Goal: Task Accomplishment & Management: Manage account settings

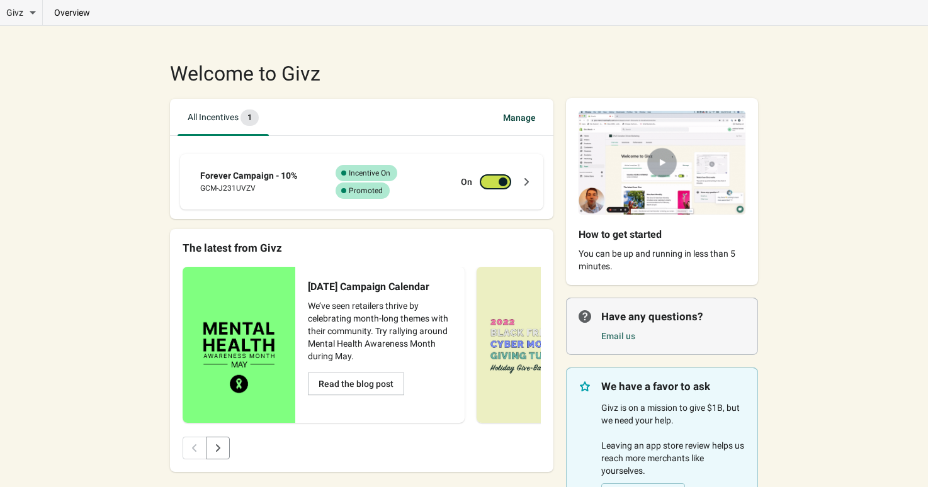
click at [527, 182] on icon at bounding box center [526, 182] width 13 height 13
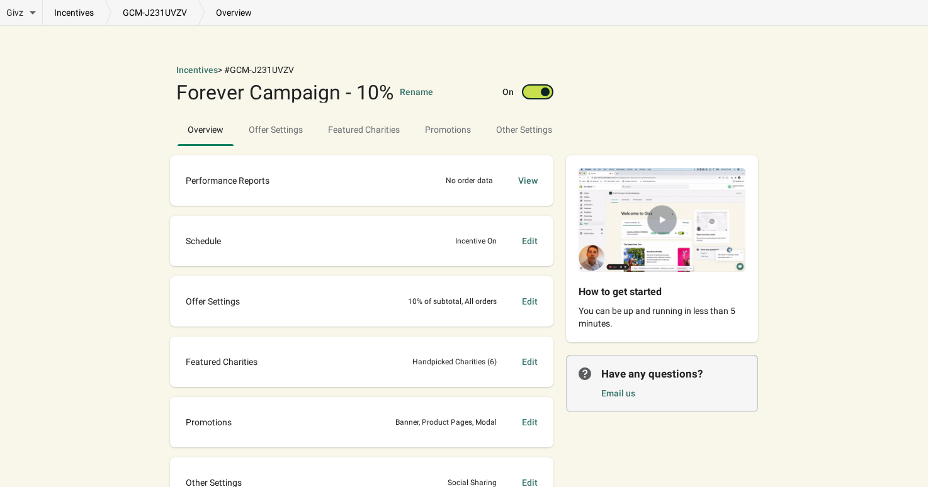
click at [619, 401] on div "Email us" at bounding box center [673, 392] width 144 height 20
click at [617, 392] on link "Email us" at bounding box center [618, 394] width 34 height 10
click at [619, 397] on link "Email us" at bounding box center [618, 394] width 34 height 10
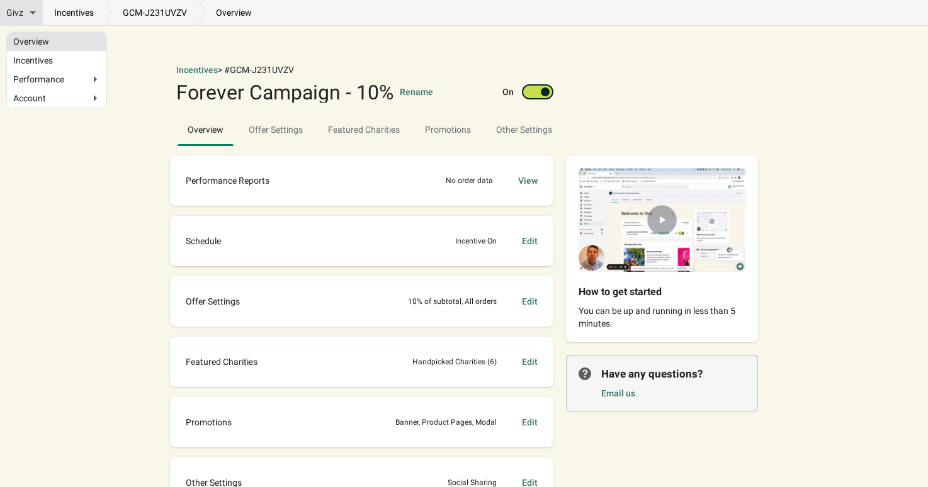
click at [28, 44] on link "Overview" at bounding box center [56, 41] width 87 height 6
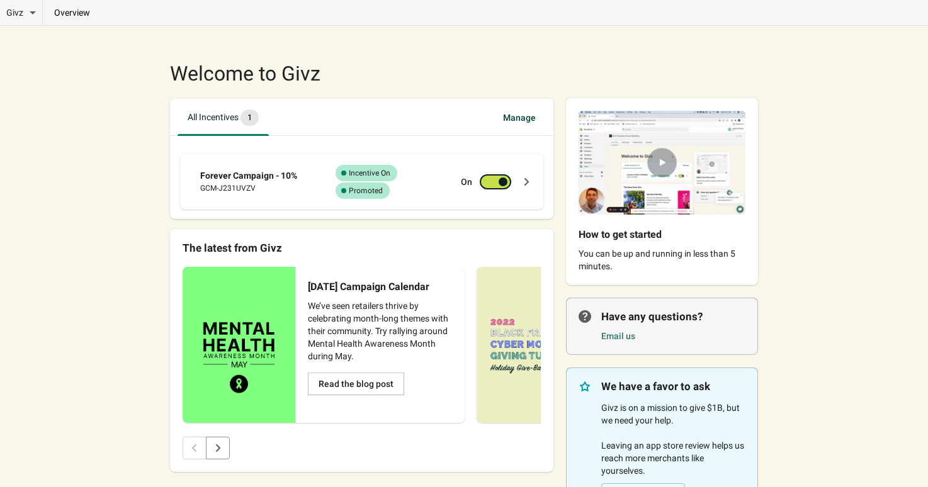
click at [531, 185] on icon at bounding box center [526, 182] width 13 height 13
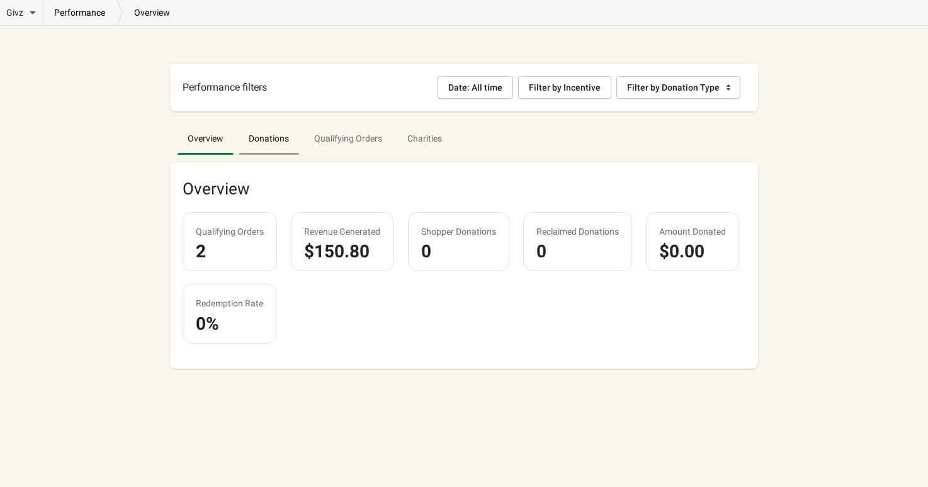
click at [276, 137] on span "Donations" at bounding box center [269, 138] width 60 height 23
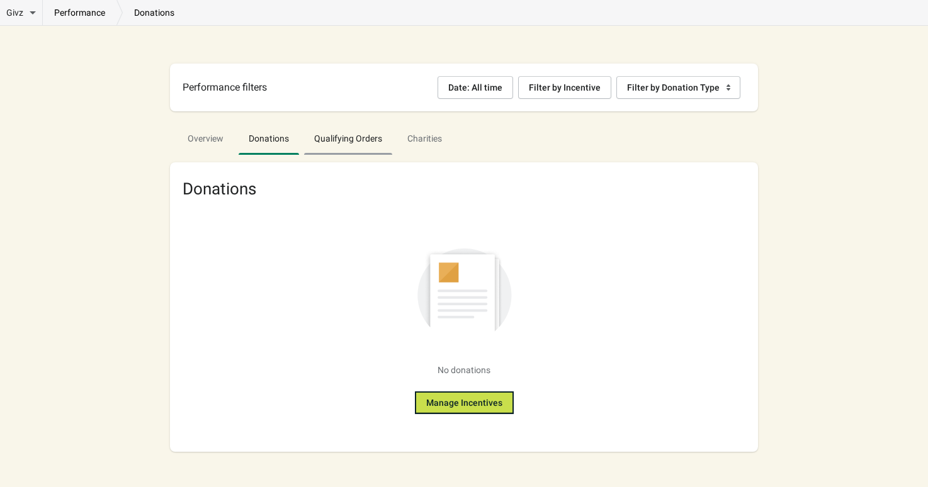
click at [317, 141] on span "Qualifying Orders" at bounding box center [348, 138] width 88 height 23
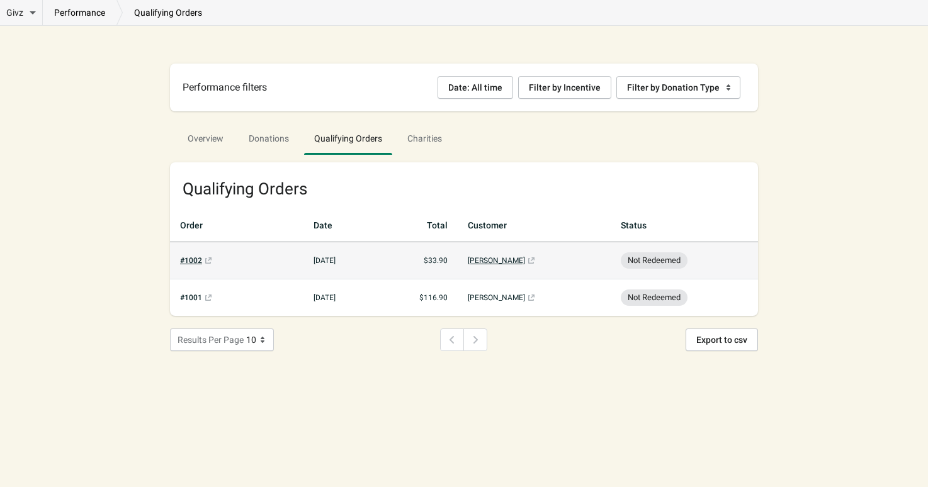
click at [648, 263] on span "New Not Redeemed" at bounding box center [654, 261] width 67 height 16
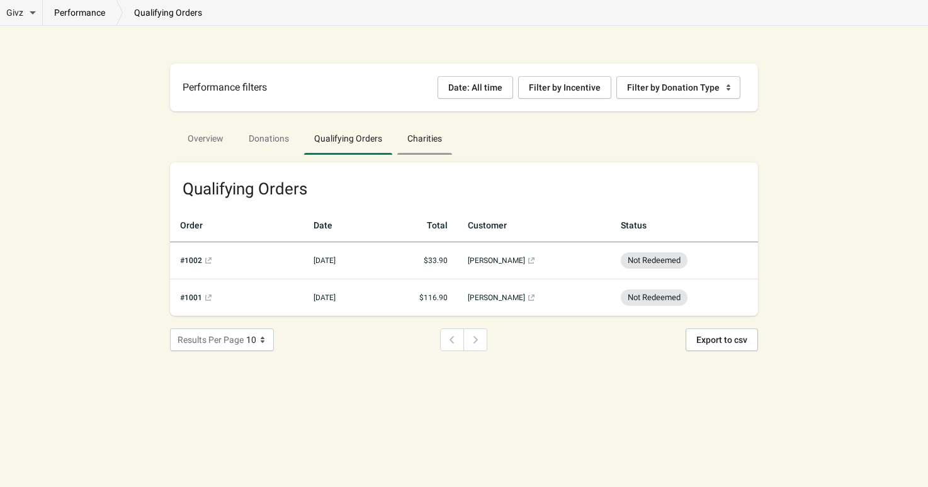
click at [437, 149] on span "Charities" at bounding box center [424, 138] width 55 height 23
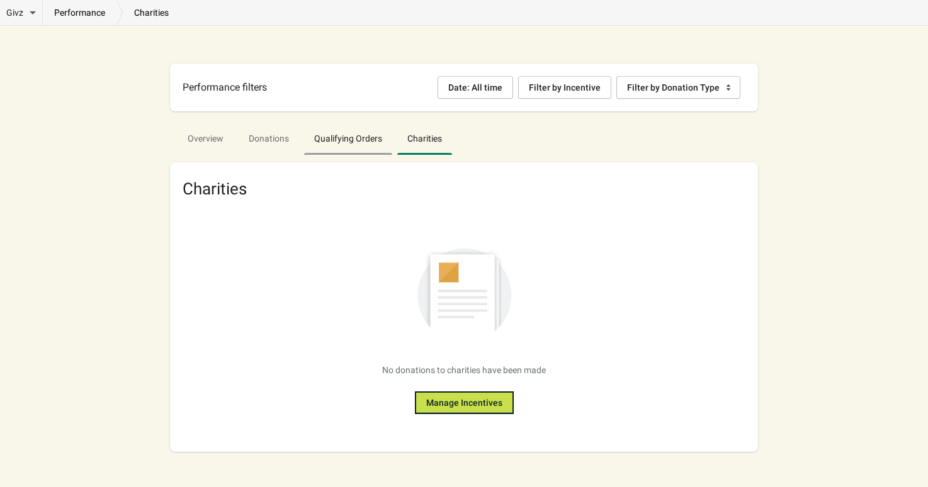
click at [389, 148] on span "Qualifying Orders" at bounding box center [348, 138] width 88 height 23
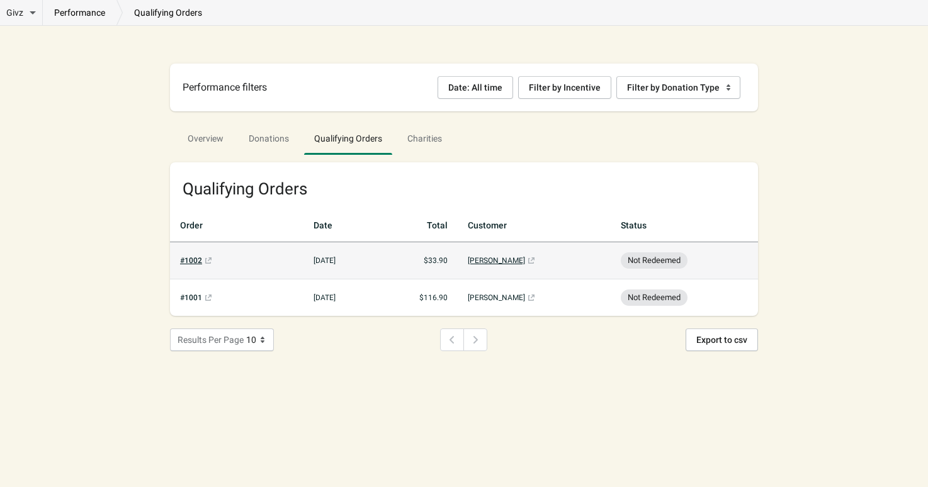
click at [683, 256] on span "New Not Redeemed" at bounding box center [654, 261] width 67 height 16
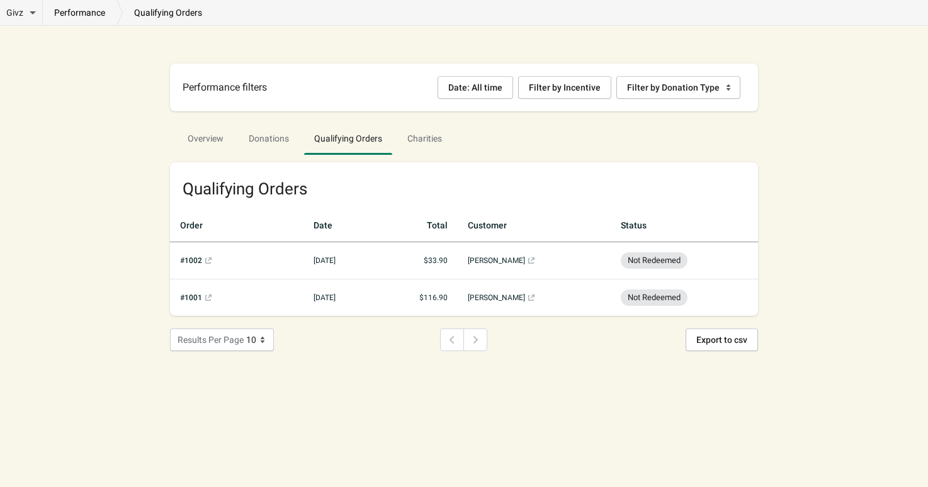
click at [157, 10] on p "qualifying orders" at bounding box center [168, 12] width 91 height 13
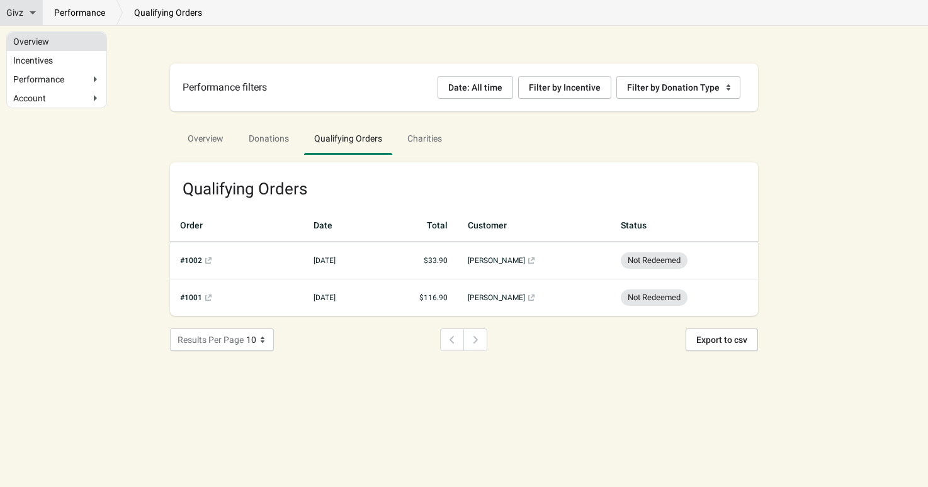
click at [75, 40] on link "Overview" at bounding box center [56, 41] width 87 height 6
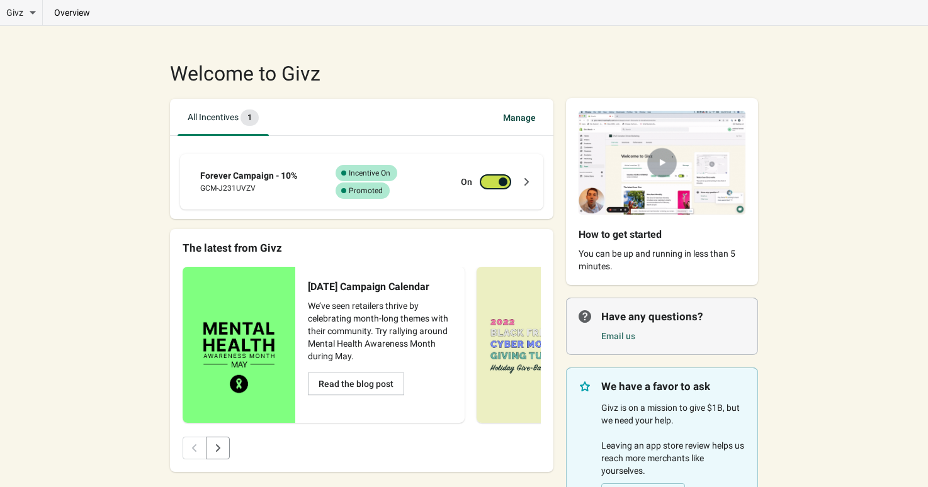
scroll to position [82, 0]
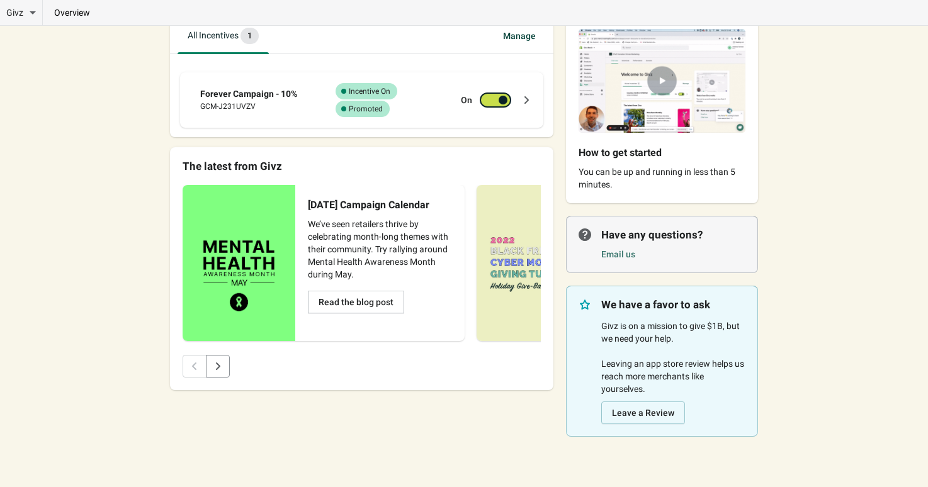
click at [630, 248] on div "Email us" at bounding box center [673, 254] width 144 height 13
click at [628, 256] on link "Email us" at bounding box center [618, 254] width 34 height 10
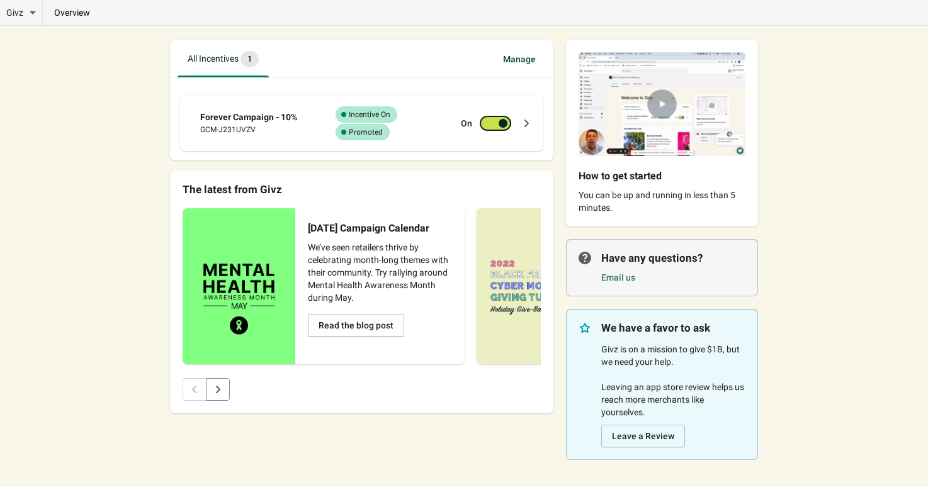
scroll to position [38, 0]
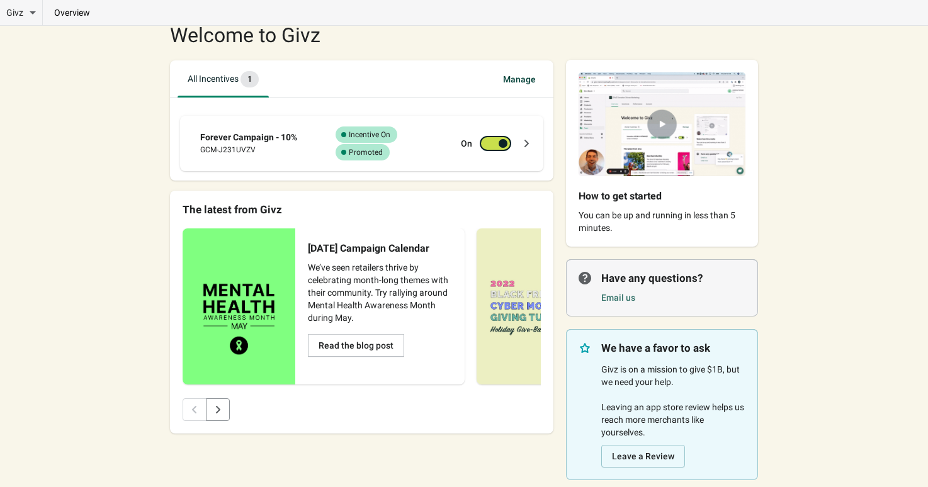
click at [641, 161] on img at bounding box center [662, 124] width 192 height 129
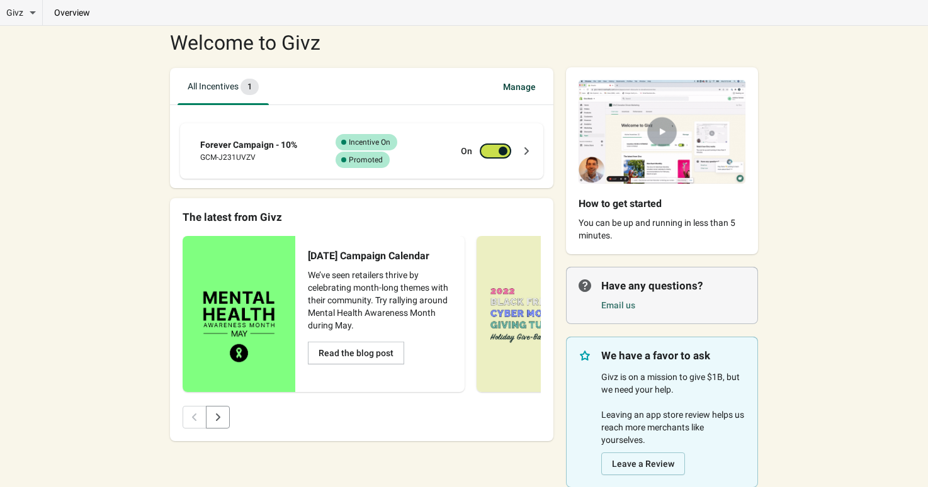
scroll to position [29, 0]
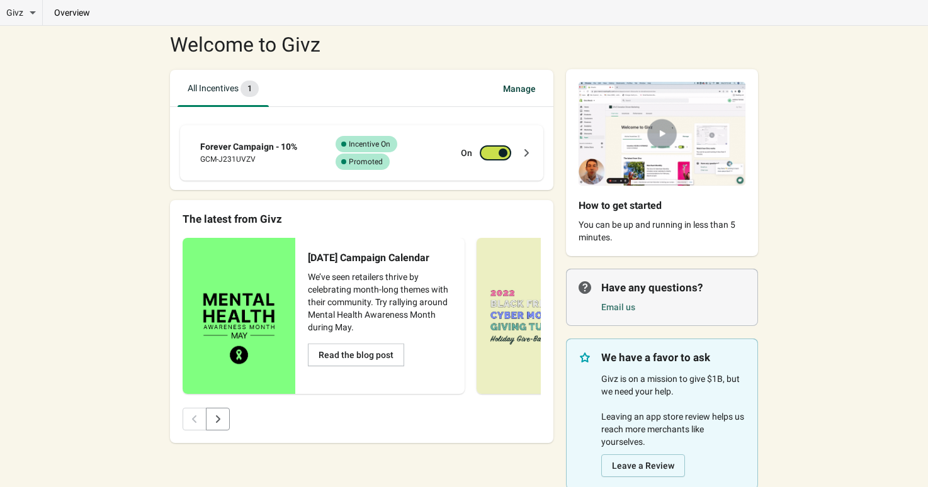
click at [412, 157] on div "Success Complete Incentive On Success Complete Promoted" at bounding box center [387, 153] width 117 height 34
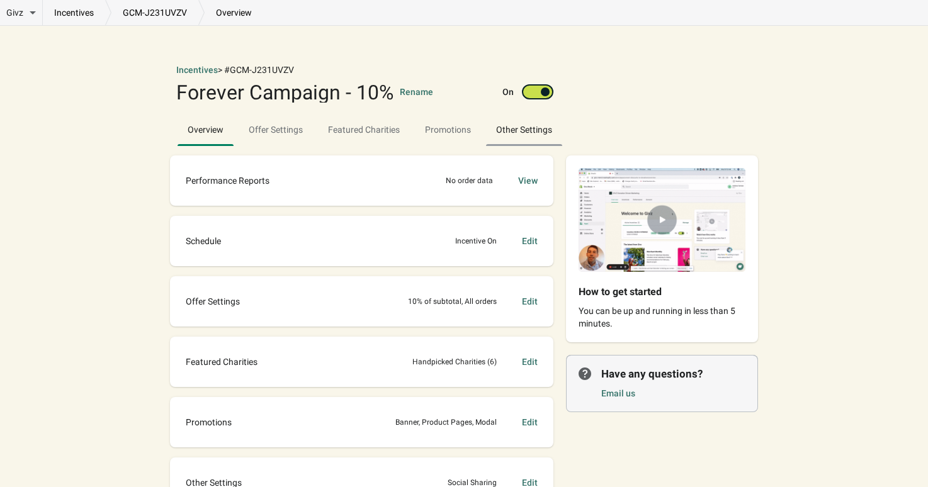
click at [536, 130] on span "Other Settings" at bounding box center [524, 129] width 76 height 23
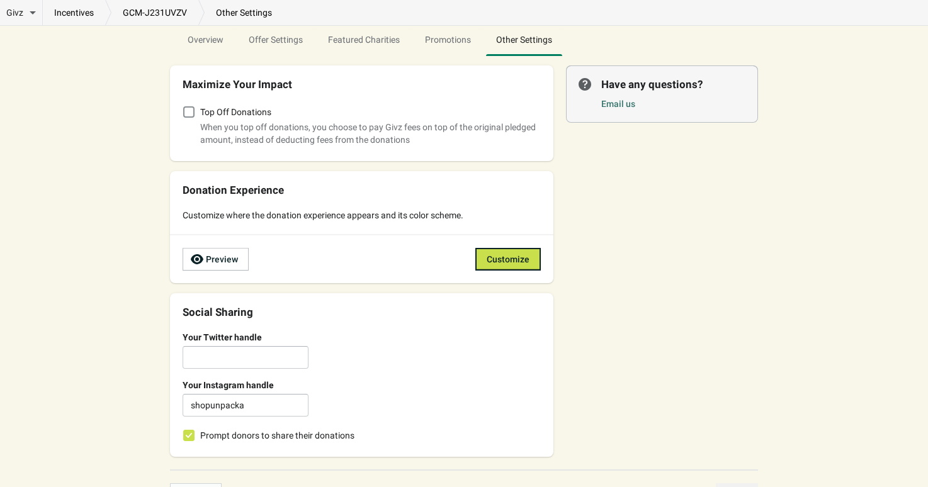
scroll to position [88, 0]
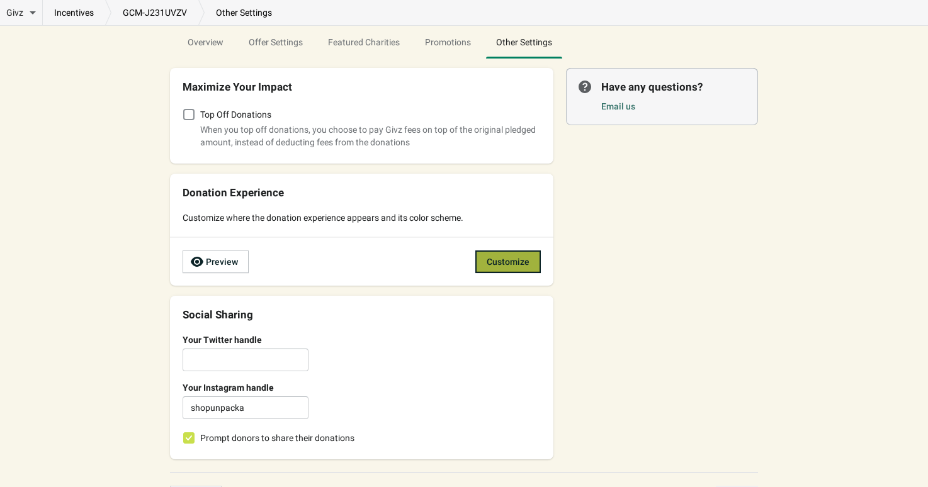
click at [517, 260] on span "Customize" at bounding box center [508, 262] width 43 height 10
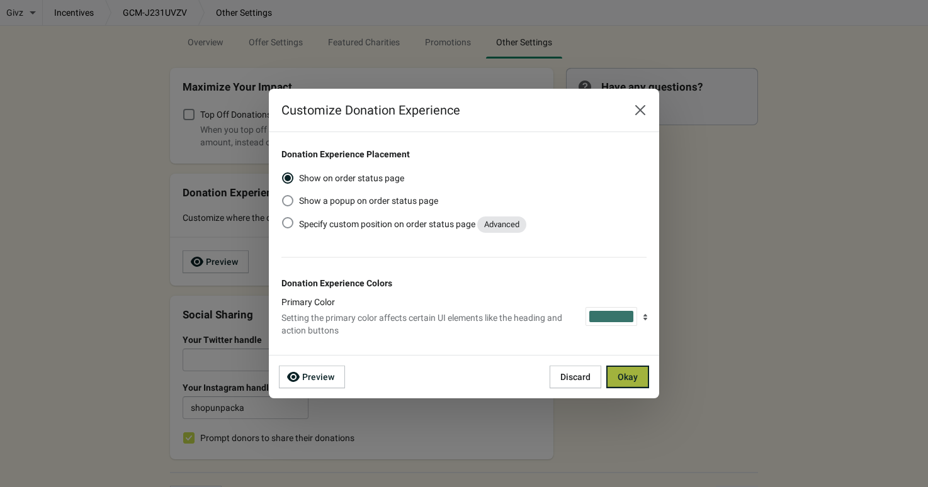
click at [629, 374] on span "Okay" at bounding box center [628, 377] width 20 height 10
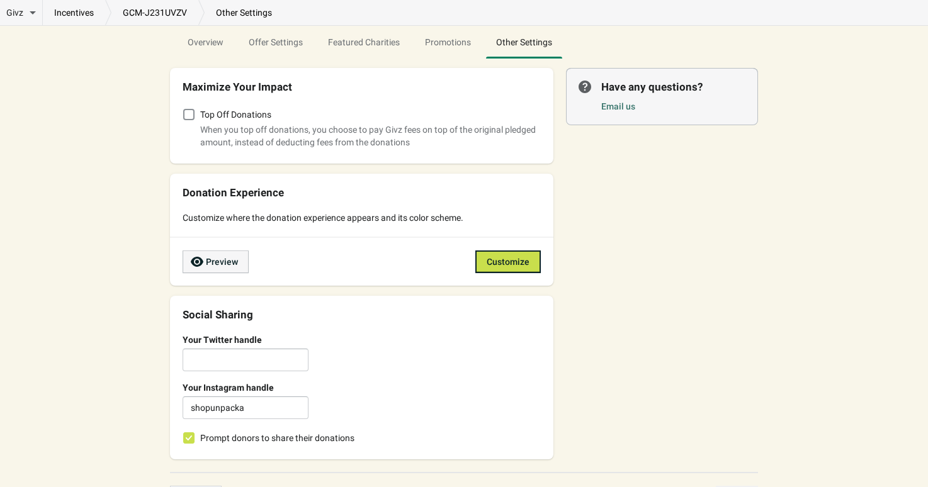
click at [236, 258] on span "Preview" at bounding box center [222, 262] width 32 height 10
click at [453, 43] on span "Promotions" at bounding box center [448, 42] width 46 height 10
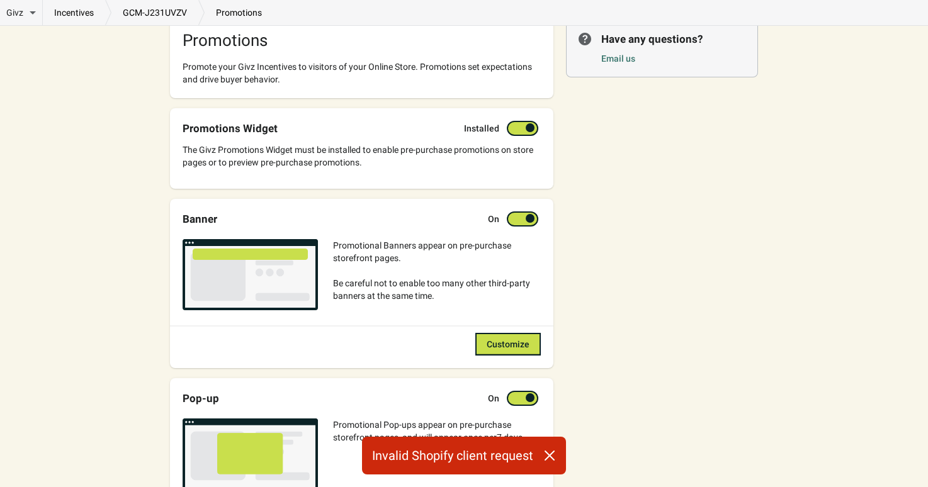
scroll to position [144, 0]
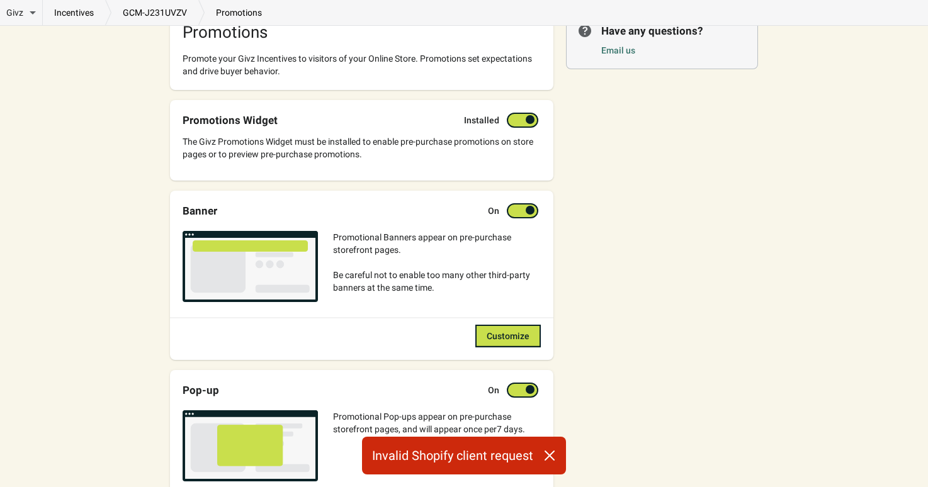
click at [549, 453] on icon "button" at bounding box center [550, 456] width 13 height 13
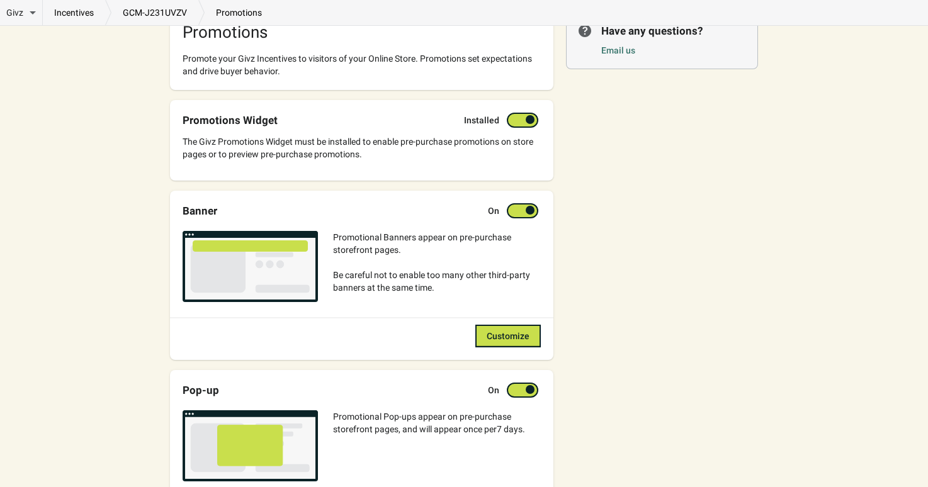
click at [404, 297] on div "Promotional Banners appear on pre-purchase storefront pages. Be careful not to …" at bounding box center [437, 269] width 208 height 76
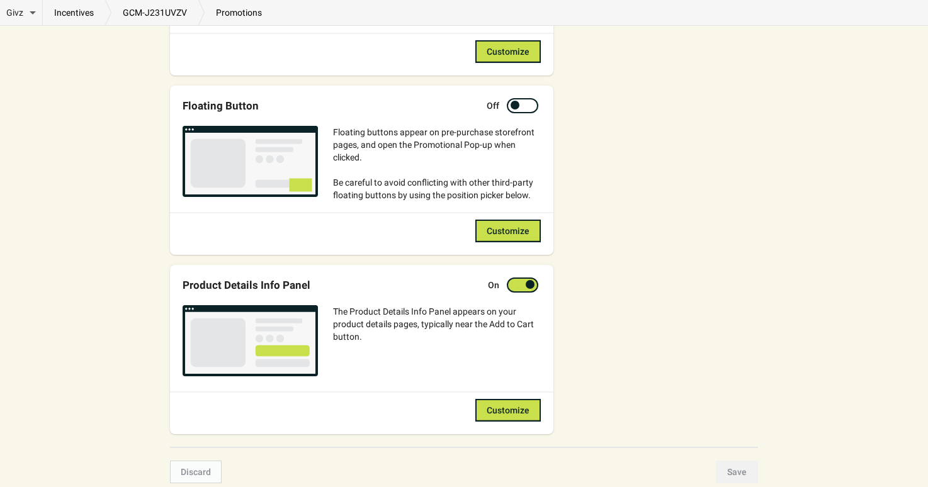
scroll to position [618, 0]
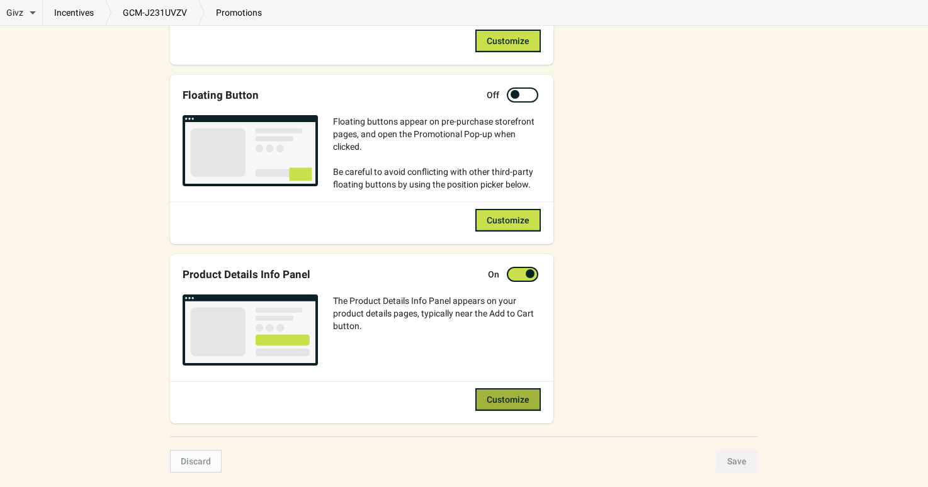
click at [504, 399] on span "Customize" at bounding box center [508, 400] width 43 height 10
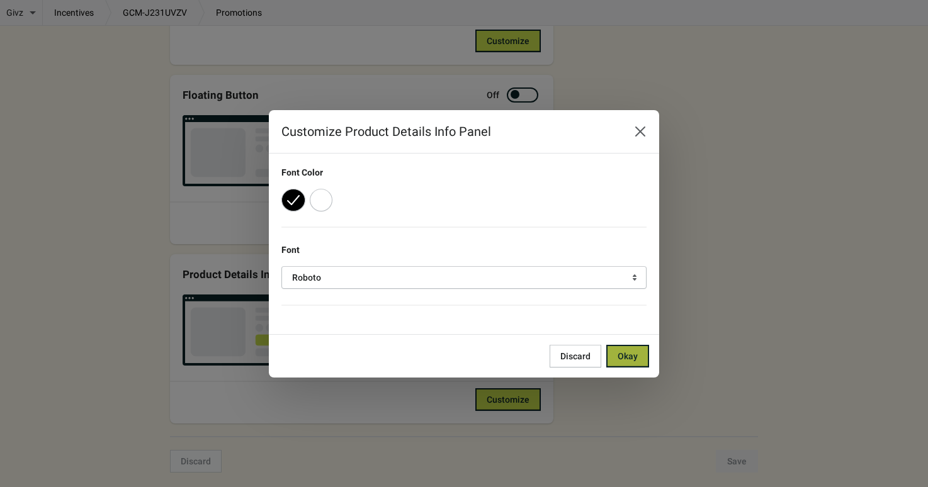
click at [634, 351] on span "Okay" at bounding box center [628, 356] width 20 height 10
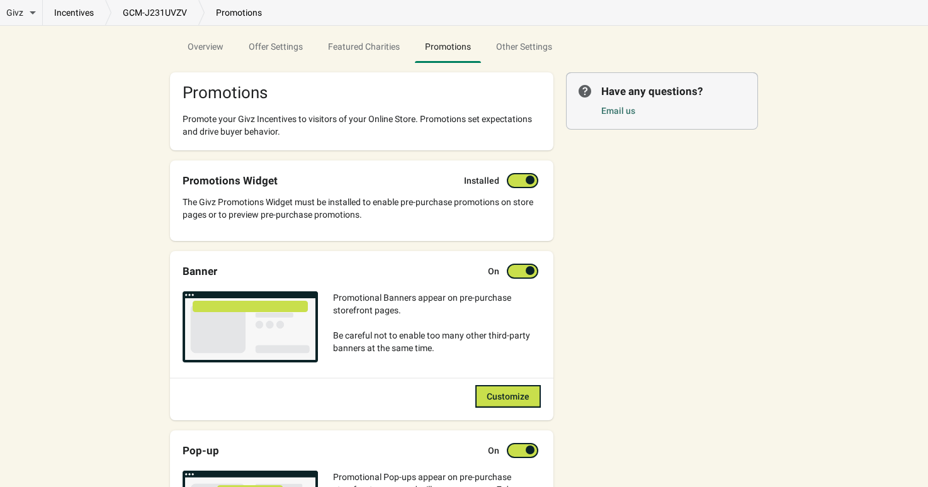
scroll to position [76, 0]
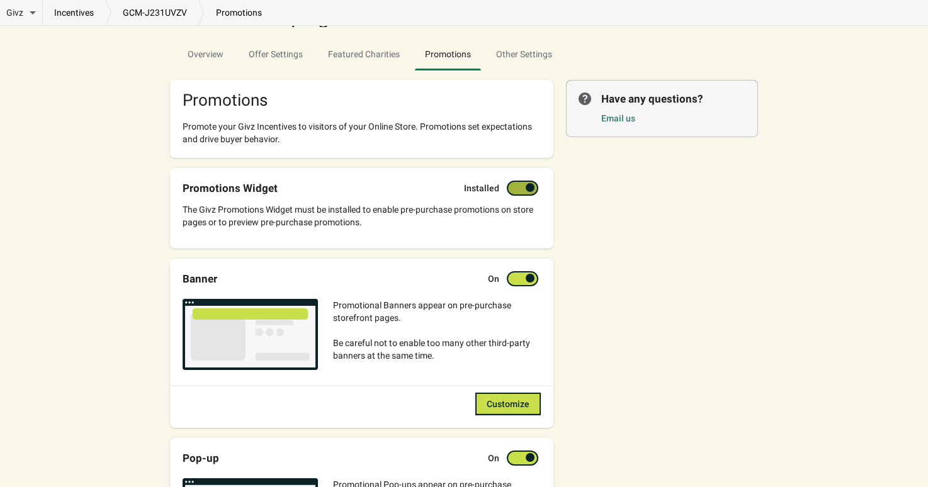
click at [522, 191] on div at bounding box center [522, 188] width 31 height 15
checkbox input "true"
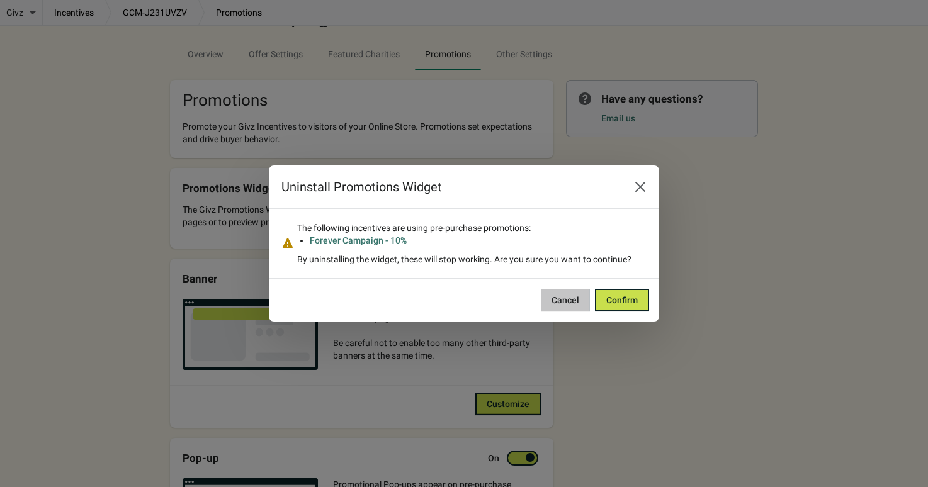
click at [556, 297] on span "Cancel" at bounding box center [566, 300] width 28 height 10
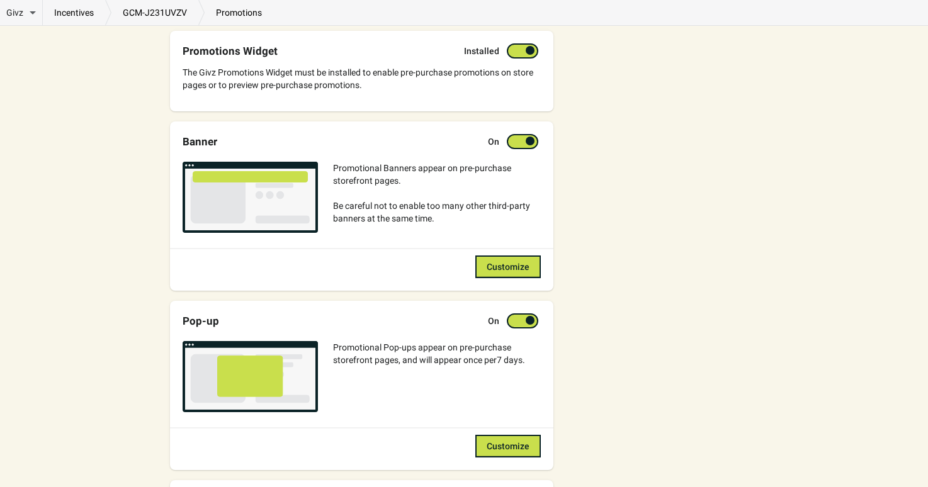
scroll to position [212, 0]
click at [530, 137] on div at bounding box center [530, 141] width 9 height 9
checkbox input "false"
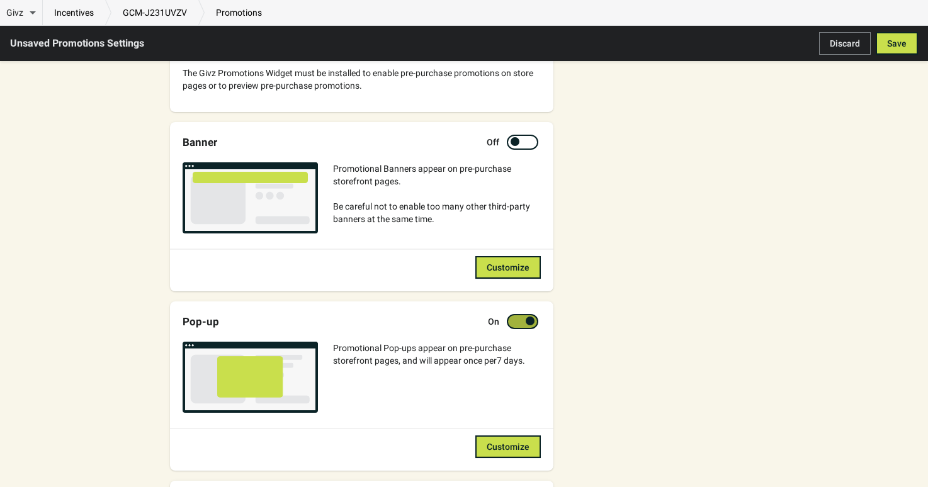
click at [526, 323] on div at bounding box center [529, 322] width 6 height 6
checkbox input "false"
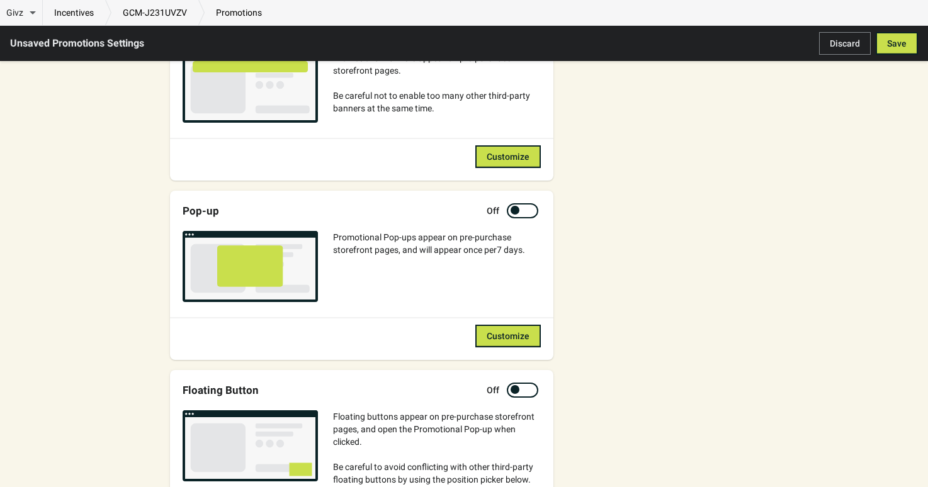
scroll to position [306, 0]
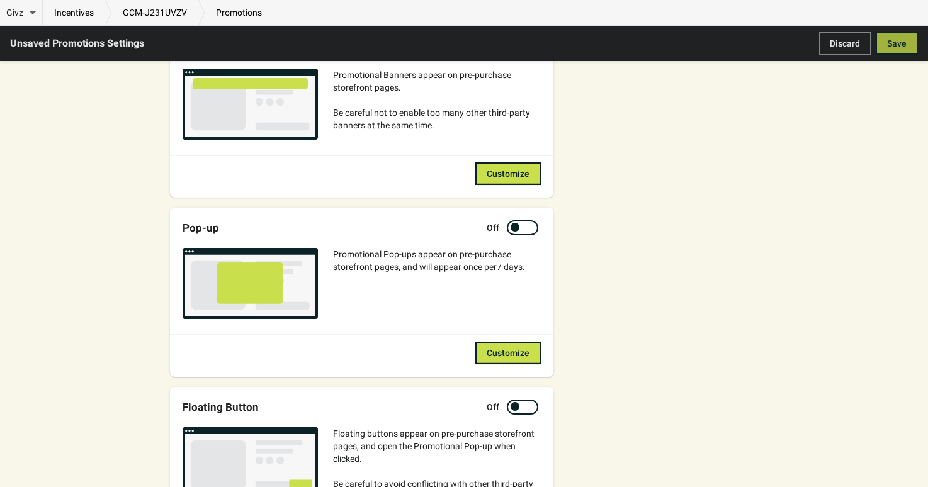
click at [892, 47] on span "Save" at bounding box center [897, 43] width 20 height 10
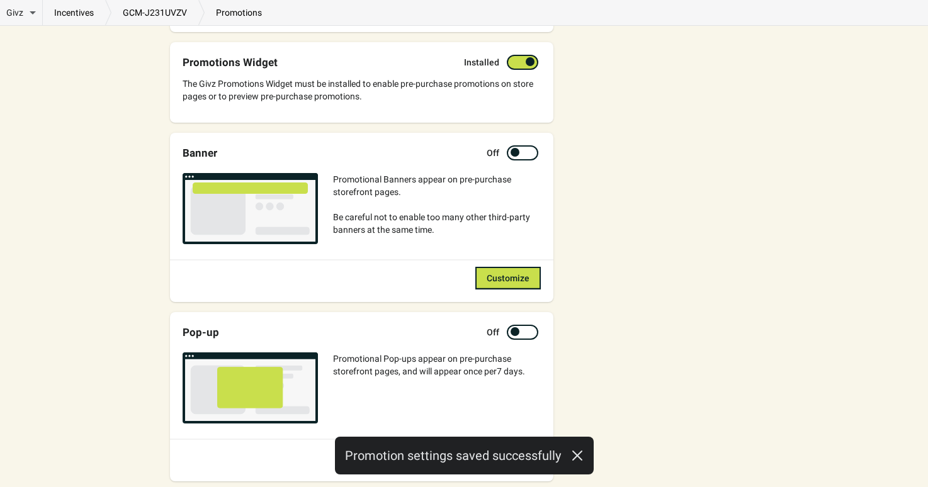
scroll to position [0, 0]
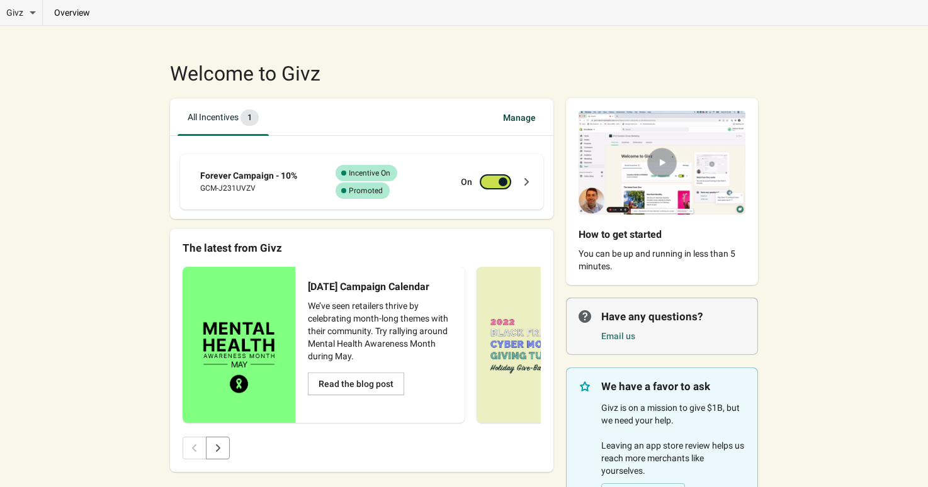
click at [524, 118] on span "Manage" at bounding box center [519, 117] width 53 height 23
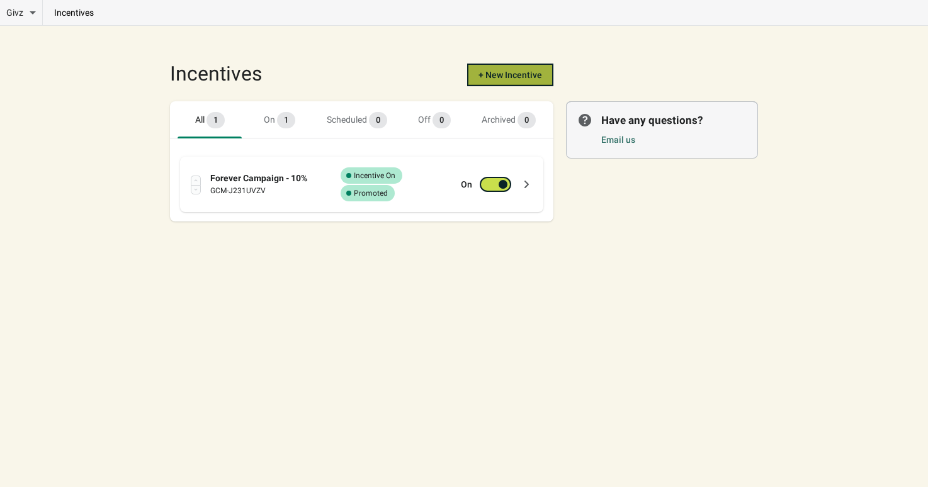
click at [527, 78] on span "+ New Incentive" at bounding box center [511, 75] width 64 height 10
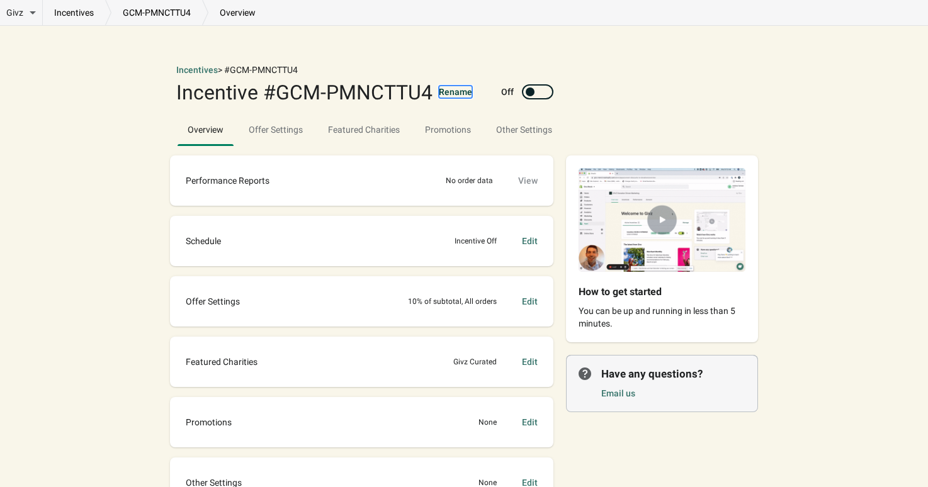
click at [448, 93] on button "Rename" at bounding box center [455, 92] width 33 height 13
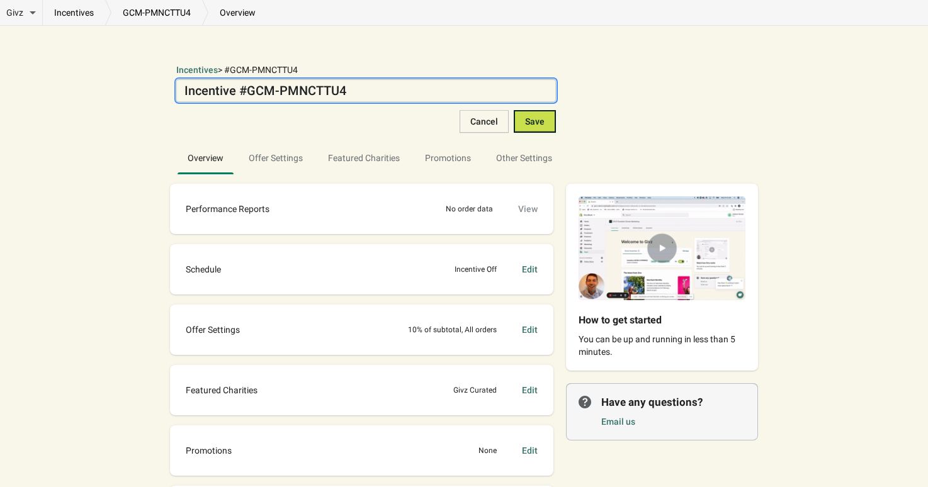
click at [448, 93] on textarea "Incentive #GCM-PMNCTTU4" at bounding box center [366, 90] width 380 height 23
type textarea "Dan Test Incentive"
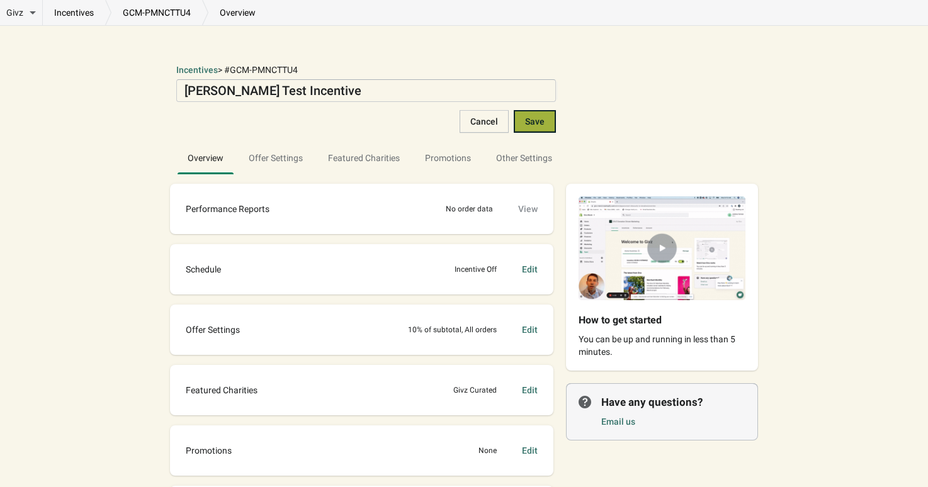
click at [530, 117] on span "Save" at bounding box center [535, 122] width 20 height 10
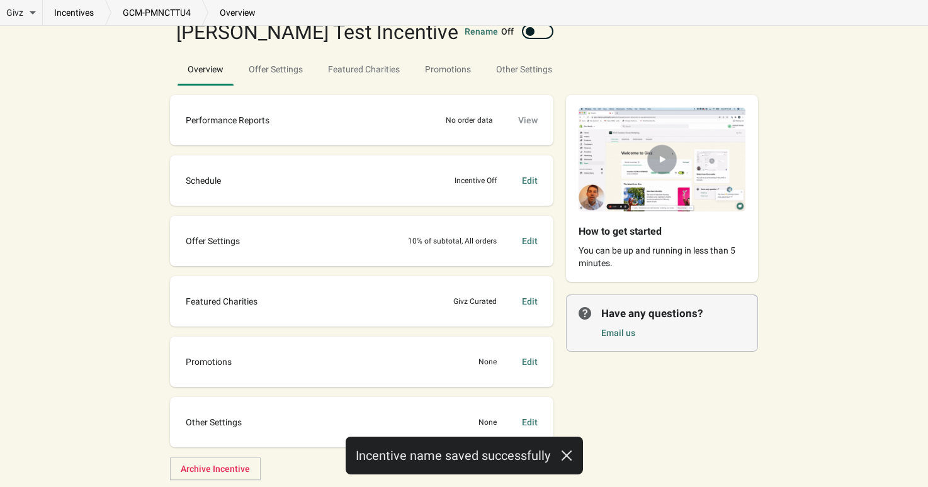
scroll to position [67, 0]
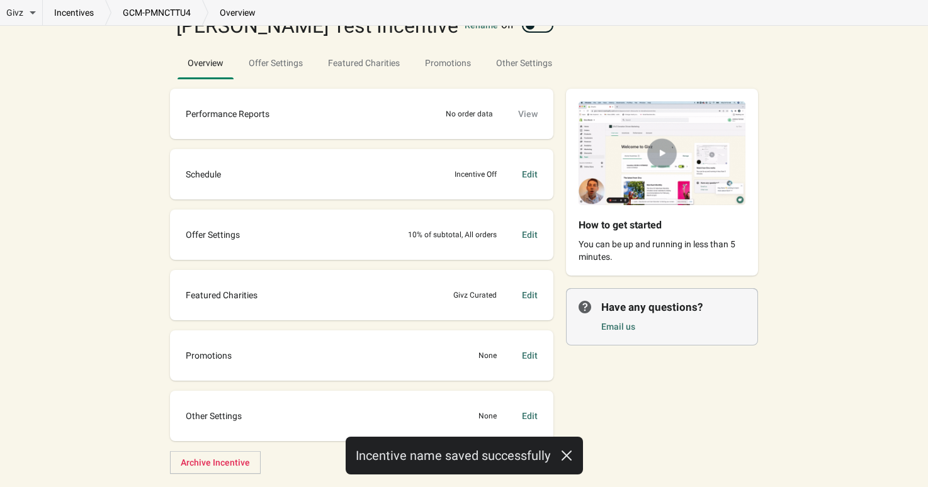
click at [535, 232] on div "Edit" at bounding box center [530, 235] width 16 height 13
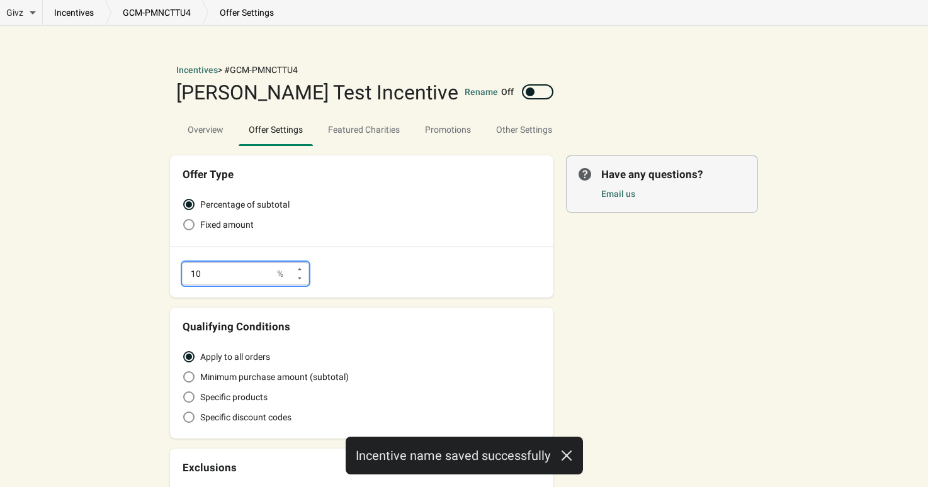
click at [236, 272] on input "10" at bounding box center [229, 274] width 93 height 23
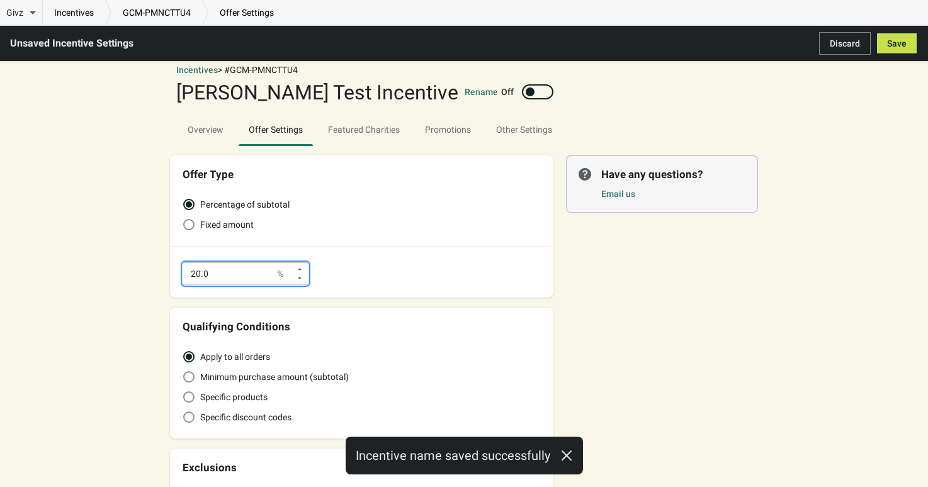
click at [344, 279] on div "Percentage of subtotal Fixed amount 20.0 %" at bounding box center [362, 239] width 384 height 117
click at [904, 47] on span "Save" at bounding box center [897, 43] width 20 height 10
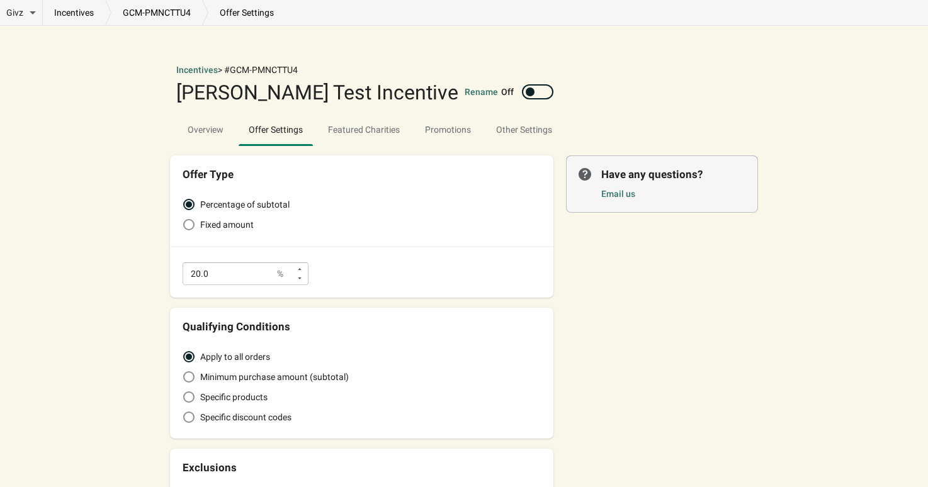
type input "20"
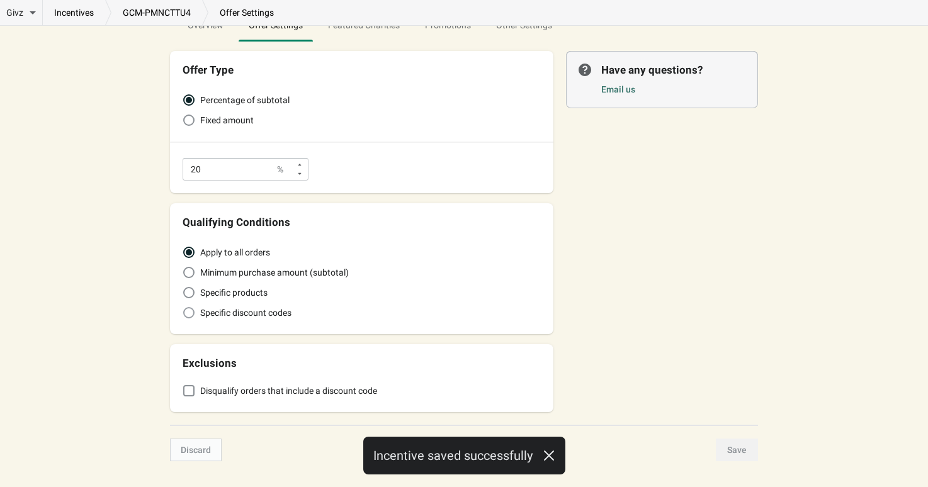
scroll to position [128, 0]
